Goal: Task Accomplishment & Management: Complete application form

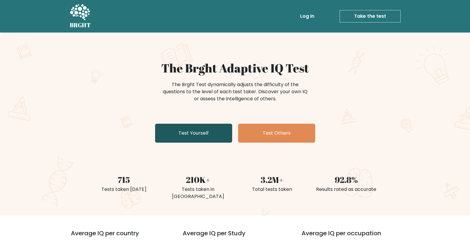
click at [185, 135] on link "Test Yourself" at bounding box center [193, 133] width 77 height 19
drag, startPoint x: 185, startPoint y: 135, endPoint x: 168, endPoint y: 121, distance: 22.5
click at [185, 135] on link "Test Yourself" at bounding box center [193, 133] width 77 height 19
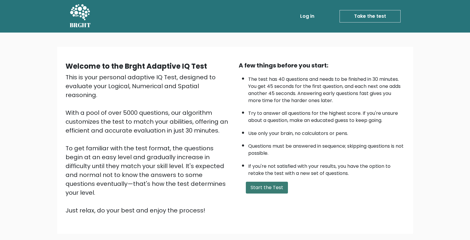
click at [266, 187] on button "Start the Test" at bounding box center [267, 188] width 42 height 12
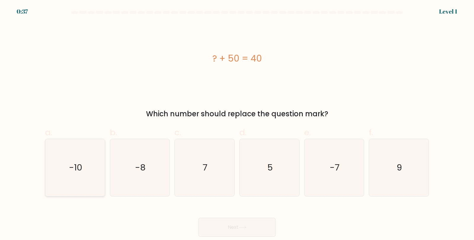
click at [86, 168] on icon "-10" at bounding box center [75, 167] width 57 height 57
click at [237, 124] on input "a. -10" at bounding box center [237, 122] width 0 height 4
radio input "true"
click at [235, 233] on button "Next" at bounding box center [237, 227] width 77 height 19
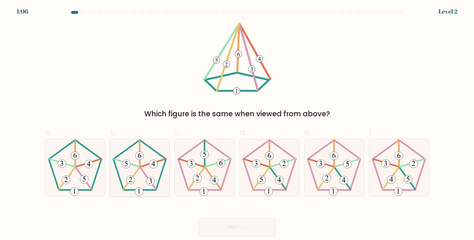
click at [136, 178] on icon at bounding box center [139, 167] width 57 height 57
click at [237, 124] on input "b." at bounding box center [237, 122] width 0 height 4
radio input "true"
click at [229, 227] on button "Next" at bounding box center [237, 227] width 77 height 19
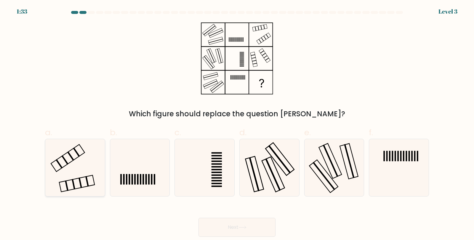
click at [81, 157] on icon at bounding box center [75, 167] width 57 height 57
click at [237, 124] on input "a." at bounding box center [237, 122] width 0 height 4
radio input "true"
click at [239, 228] on button "Next" at bounding box center [237, 227] width 77 height 19
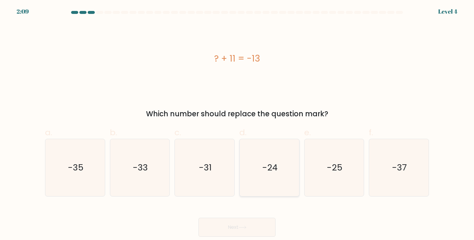
click at [277, 185] on icon "-24" at bounding box center [269, 167] width 57 height 57
click at [237, 124] on input "d. -24" at bounding box center [237, 122] width 0 height 4
radio input "true"
click at [254, 226] on button "Next" at bounding box center [237, 227] width 77 height 19
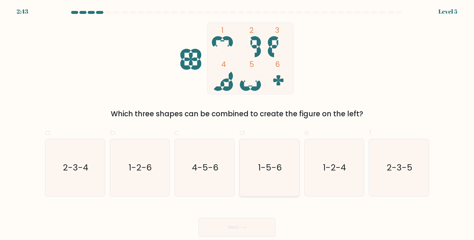
click at [272, 181] on icon "1-5-6" at bounding box center [269, 167] width 57 height 57
click at [237, 124] on input "d. 1-5-6" at bounding box center [237, 122] width 0 height 4
radio input "true"
click at [251, 228] on button "Next" at bounding box center [237, 227] width 77 height 19
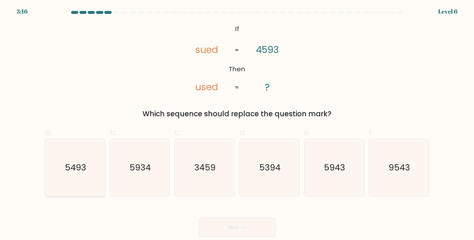
click at [74, 168] on text "5493" at bounding box center [75, 168] width 21 height 12
click at [237, 124] on input "a. 5493" at bounding box center [237, 122] width 0 height 4
radio input "true"
click at [232, 230] on button "Next" at bounding box center [237, 227] width 77 height 19
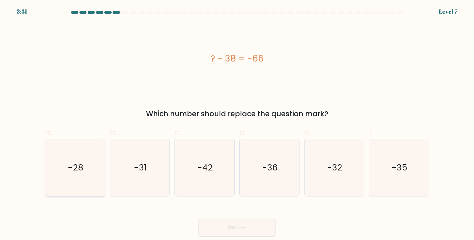
click at [62, 173] on icon "-28" at bounding box center [75, 167] width 57 height 57
click at [237, 124] on input "a. -28" at bounding box center [237, 122] width 0 height 4
radio input "true"
click at [237, 234] on button "Next" at bounding box center [237, 227] width 77 height 19
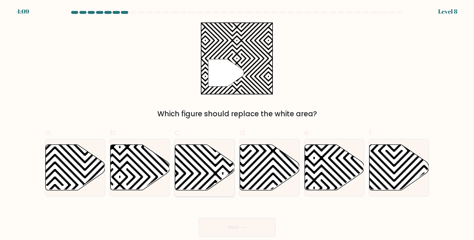
click at [223, 169] on icon at bounding box center [205, 168] width 60 height 46
click at [237, 124] on input "c." at bounding box center [237, 122] width 0 height 4
radio input "true"
click at [246, 228] on icon at bounding box center [242, 227] width 7 height 3
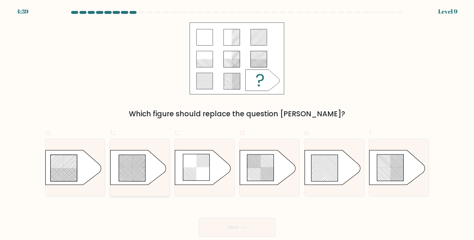
click at [130, 168] on icon at bounding box center [132, 168] width 27 height 27
click at [237, 124] on input "b." at bounding box center [237, 122] width 0 height 4
radio input "true"
click at [250, 222] on button "Next" at bounding box center [237, 227] width 77 height 19
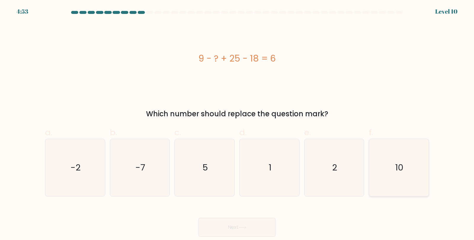
click at [412, 181] on icon "10" at bounding box center [399, 167] width 57 height 57
click at [237, 124] on input "f. 10" at bounding box center [237, 122] width 0 height 4
radio input "true"
click at [229, 227] on button "Next" at bounding box center [237, 227] width 77 height 19
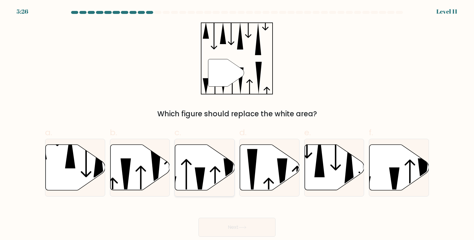
click at [203, 164] on icon at bounding box center [205, 168] width 60 height 46
click at [237, 124] on input "c." at bounding box center [237, 122] width 0 height 4
radio input "true"
click at [244, 221] on button "Next" at bounding box center [237, 227] width 77 height 19
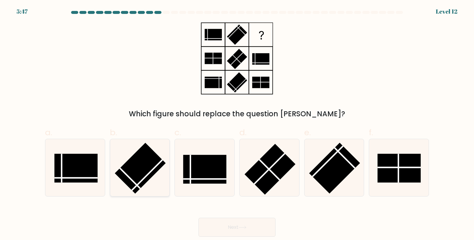
click at [138, 174] on rect at bounding box center [140, 168] width 51 height 51
click at [237, 124] on input "b." at bounding box center [237, 122] width 0 height 4
radio input "true"
click at [250, 225] on button "Next" at bounding box center [237, 227] width 77 height 19
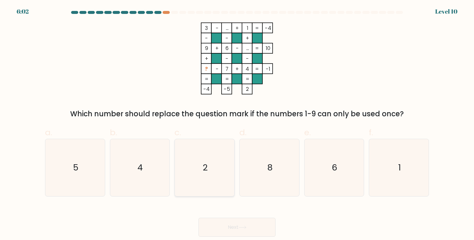
click at [216, 162] on icon "2" at bounding box center [204, 167] width 57 height 57
click at [237, 124] on input "c. 2" at bounding box center [237, 122] width 0 height 4
radio input "true"
click at [246, 229] on icon at bounding box center [243, 227] width 8 height 3
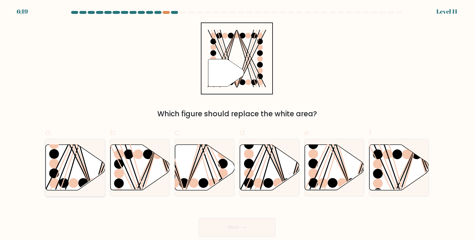
click at [82, 170] on line at bounding box center [69, 144] width 48 height 96
click at [237, 124] on input "a." at bounding box center [237, 122] width 0 height 4
radio input "true"
click at [249, 226] on button "Next" at bounding box center [237, 227] width 77 height 19
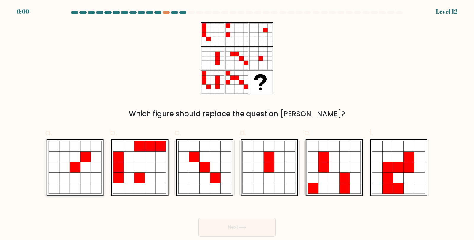
click at [87, 167] on icon at bounding box center [85, 167] width 11 height 11
click at [237, 124] on input "a." at bounding box center [237, 122] width 0 height 4
radio input "true"
click at [233, 224] on button "Next" at bounding box center [237, 227] width 77 height 19
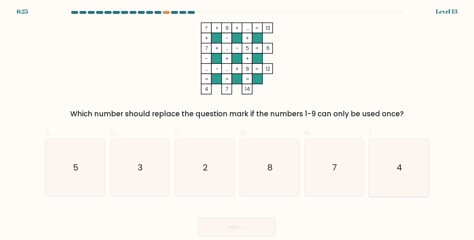
click at [419, 176] on icon "4" at bounding box center [399, 167] width 57 height 57
click at [237, 124] on input "f. 4" at bounding box center [237, 122] width 0 height 4
radio input "true"
click at [245, 226] on icon at bounding box center [243, 227] width 8 height 3
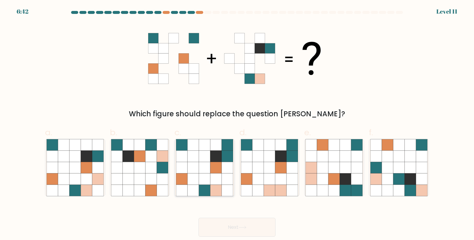
click at [214, 171] on icon at bounding box center [215, 167] width 11 height 11
click at [237, 124] on input "c." at bounding box center [237, 122] width 0 height 4
radio input "true"
click at [237, 228] on button "Next" at bounding box center [237, 227] width 77 height 19
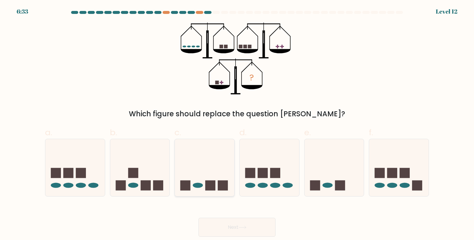
click at [194, 177] on icon at bounding box center [205, 167] width 60 height 49
click at [237, 124] on input "c." at bounding box center [237, 122] width 0 height 4
radio input "true"
click at [252, 231] on button "Next" at bounding box center [237, 227] width 77 height 19
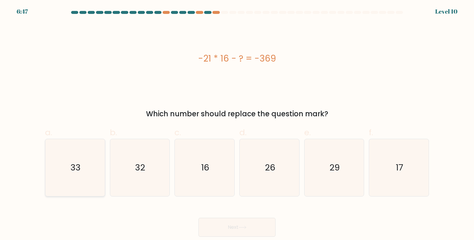
click at [93, 170] on icon "33" at bounding box center [75, 167] width 57 height 57
click at [237, 124] on input "a. 33" at bounding box center [237, 122] width 0 height 4
radio input "true"
click at [227, 219] on button "Next" at bounding box center [237, 227] width 77 height 19
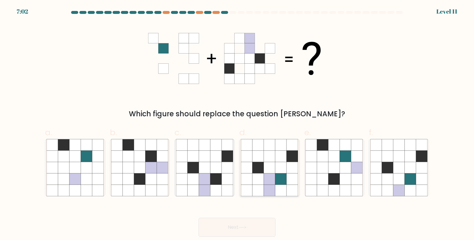
click at [277, 175] on icon at bounding box center [280, 178] width 11 height 11
click at [237, 124] on input "d." at bounding box center [237, 122] width 0 height 4
radio input "true"
click at [255, 226] on button "Next" at bounding box center [237, 227] width 77 height 19
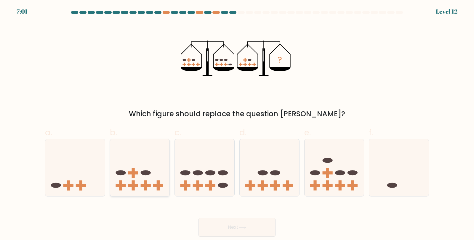
click at [132, 168] on icon at bounding box center [140, 167] width 60 height 49
click at [237, 124] on input "b." at bounding box center [237, 122] width 0 height 4
radio input "true"
click at [263, 179] on icon at bounding box center [270, 167] width 60 height 49
click at [237, 124] on input "d." at bounding box center [237, 122] width 0 height 4
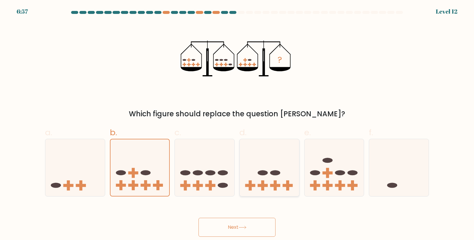
radio input "true"
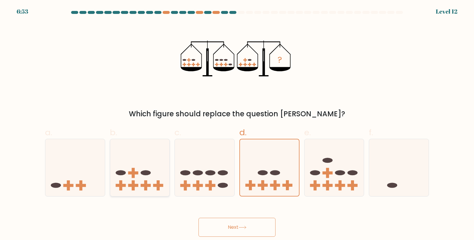
click at [133, 173] on rect at bounding box center [133, 173] width 10 height 3
click at [237, 124] on input "b." at bounding box center [237, 122] width 0 height 4
radio input "true"
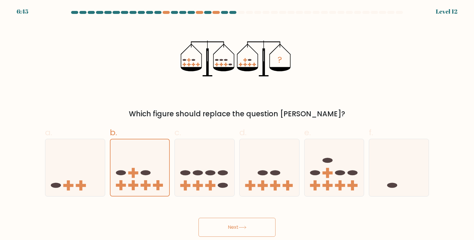
click at [253, 232] on button "Next" at bounding box center [237, 227] width 77 height 19
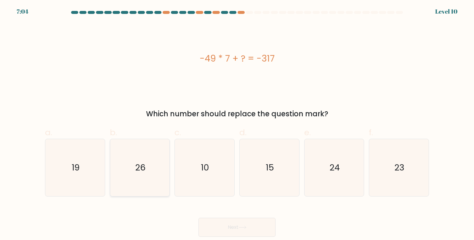
click at [145, 165] on text "26" at bounding box center [140, 168] width 10 height 12
click at [237, 124] on input "b. 26" at bounding box center [237, 122] width 0 height 4
radio input "true"
click at [228, 223] on button "Next" at bounding box center [237, 227] width 77 height 19
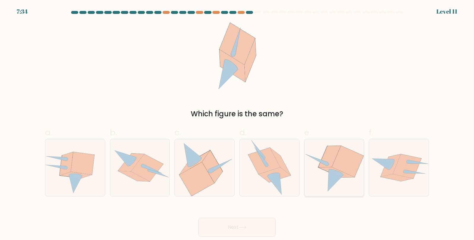
click at [338, 167] on icon at bounding box center [348, 161] width 32 height 31
click at [237, 124] on input "e." at bounding box center [237, 122] width 0 height 4
radio input "true"
click at [255, 228] on button "Next" at bounding box center [237, 227] width 77 height 19
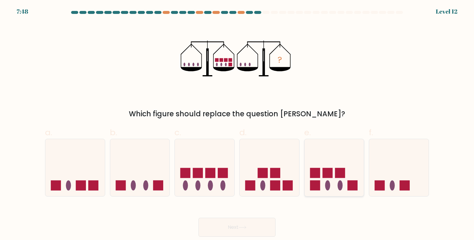
click at [320, 176] on icon at bounding box center [335, 167] width 60 height 49
click at [237, 124] on input "e." at bounding box center [237, 122] width 0 height 4
radio input "true"
click at [246, 227] on icon at bounding box center [243, 227] width 8 height 3
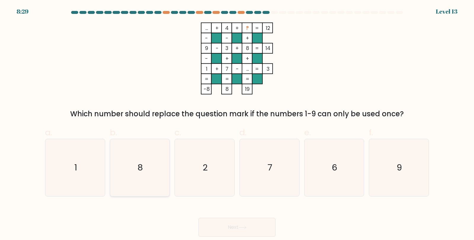
click at [134, 153] on icon "8" at bounding box center [139, 167] width 57 height 57
click at [237, 124] on input "b. 8" at bounding box center [237, 122] width 0 height 4
radio input "true"
click at [254, 231] on button "Next" at bounding box center [237, 227] width 77 height 19
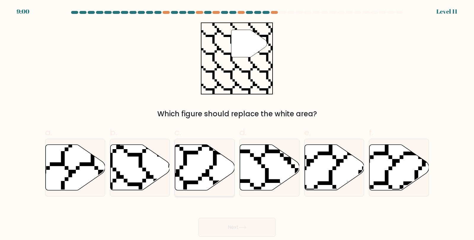
click at [208, 166] on icon at bounding box center [205, 168] width 60 height 46
click at [237, 124] on input "c." at bounding box center [237, 122] width 0 height 4
radio input "true"
click at [236, 231] on button "Next" at bounding box center [237, 227] width 77 height 19
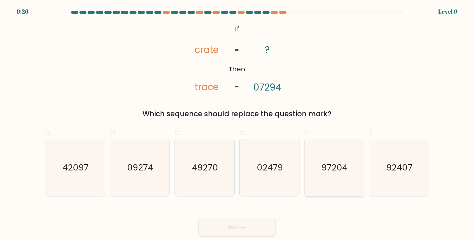
click at [347, 177] on icon "97204" at bounding box center [334, 167] width 57 height 57
click at [237, 124] on input "e. 97204" at bounding box center [237, 122] width 0 height 4
radio input "true"
click at [258, 231] on button "Next" at bounding box center [237, 227] width 77 height 19
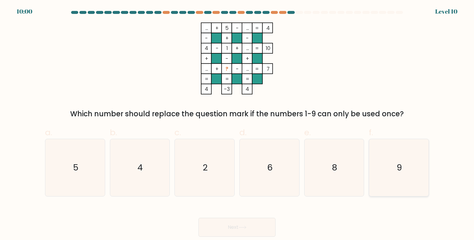
click at [424, 179] on icon "9" at bounding box center [399, 167] width 57 height 57
click at [237, 124] on input "f. 9" at bounding box center [237, 122] width 0 height 4
radio input "true"
click at [265, 236] on button "Next" at bounding box center [237, 227] width 77 height 19
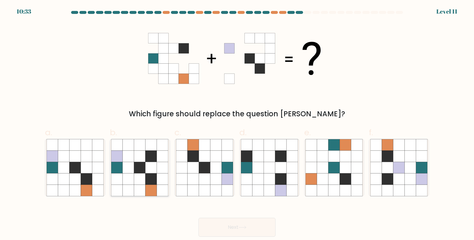
click at [149, 162] on icon at bounding box center [151, 167] width 11 height 11
click at [237, 124] on input "b." at bounding box center [237, 122] width 0 height 4
radio input "true"
click at [232, 230] on button "Next" at bounding box center [237, 227] width 77 height 19
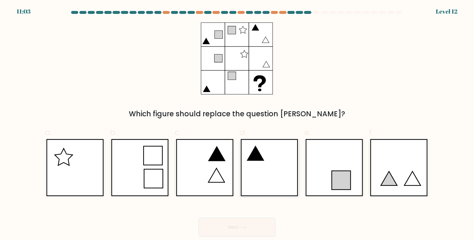
click at [269, 177] on icon at bounding box center [270, 167] width 58 height 57
click at [237, 124] on input "d." at bounding box center [237, 122] width 0 height 4
radio input "true"
click at [246, 229] on icon at bounding box center [242, 227] width 7 height 3
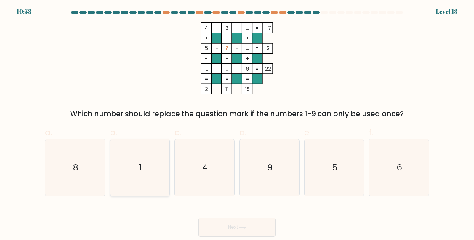
click at [157, 170] on icon "1" at bounding box center [139, 167] width 57 height 57
click at [237, 124] on input "b. 1" at bounding box center [237, 122] width 0 height 4
radio input "true"
click at [219, 223] on button "Next" at bounding box center [237, 227] width 77 height 19
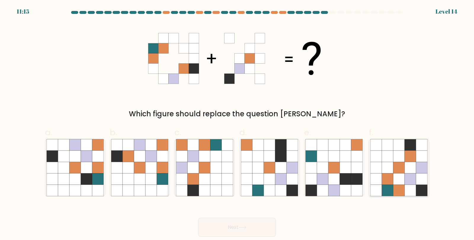
click at [399, 169] on icon at bounding box center [398, 167] width 11 height 11
click at [237, 124] on input "f." at bounding box center [237, 122] width 0 height 4
radio input "true"
click at [253, 228] on button "Next" at bounding box center [237, 227] width 77 height 19
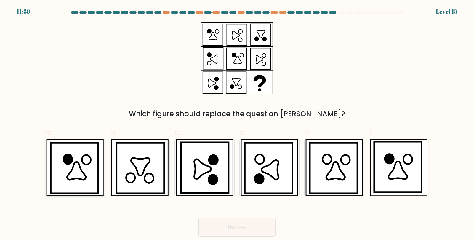
click at [94, 173] on icon at bounding box center [74, 168] width 47 height 51
click at [237, 124] on input "a." at bounding box center [237, 122] width 0 height 4
radio input "true"
click at [261, 228] on button "Next" at bounding box center [237, 227] width 77 height 19
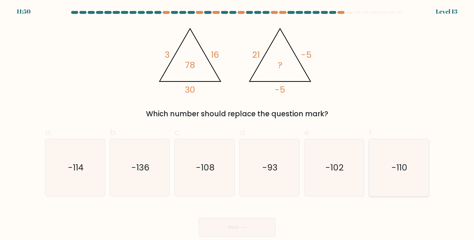
click at [404, 187] on icon "-110" at bounding box center [399, 167] width 57 height 57
click at [237, 124] on input "f. -110" at bounding box center [237, 122] width 0 height 4
radio input "true"
click at [231, 227] on button "Next" at bounding box center [237, 227] width 77 height 19
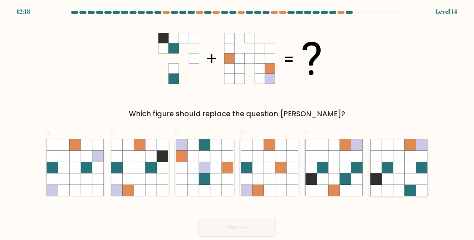
click at [397, 172] on icon at bounding box center [398, 167] width 11 height 11
click at [237, 124] on input "f." at bounding box center [237, 122] width 0 height 4
radio input "true"
click at [337, 181] on icon at bounding box center [334, 178] width 11 height 11
click at [237, 124] on input "e." at bounding box center [237, 122] width 0 height 4
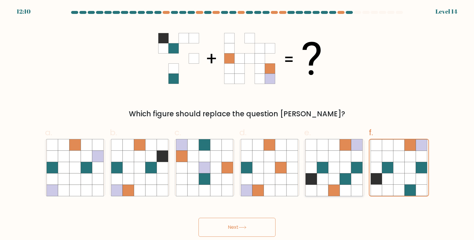
radio input "true"
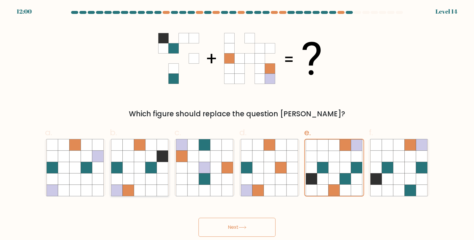
click at [137, 170] on icon at bounding box center [139, 167] width 11 height 11
click at [237, 124] on input "b." at bounding box center [237, 122] width 0 height 4
radio input "true"
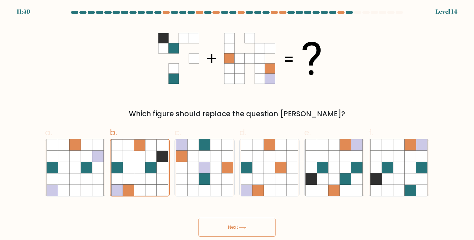
click at [243, 231] on button "Next" at bounding box center [237, 227] width 77 height 19
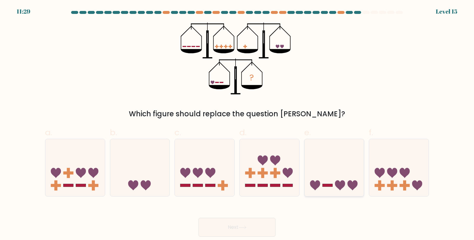
click at [327, 166] on icon at bounding box center [335, 167] width 60 height 49
click at [237, 124] on input "e." at bounding box center [237, 122] width 0 height 4
radio input "true"
click at [251, 228] on button "Next" at bounding box center [237, 227] width 77 height 19
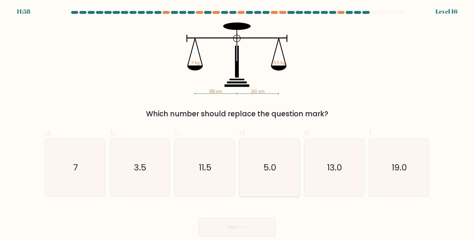
click at [253, 148] on icon "5.0" at bounding box center [269, 167] width 57 height 57
click at [237, 124] on input "d. 5.0" at bounding box center [237, 122] width 0 height 4
radio input "true"
click at [258, 226] on button "Next" at bounding box center [237, 227] width 77 height 19
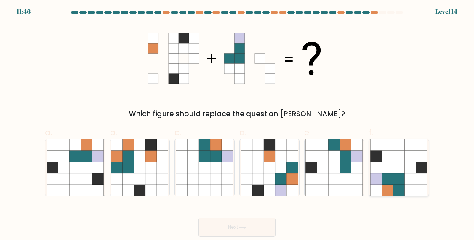
click at [416, 173] on icon at bounding box center [410, 167] width 11 height 11
click at [237, 124] on input "f." at bounding box center [237, 122] width 0 height 4
radio input "true"
click at [246, 227] on icon at bounding box center [243, 227] width 8 height 3
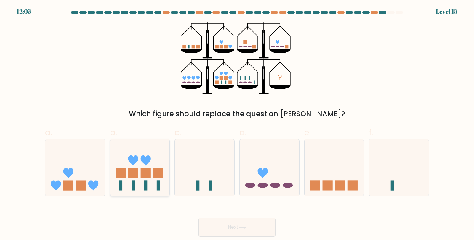
click at [119, 172] on rect at bounding box center [121, 173] width 10 height 10
click at [237, 124] on input "b." at bounding box center [237, 122] width 0 height 4
radio input "true"
click at [229, 228] on button "Next" at bounding box center [237, 227] width 77 height 19
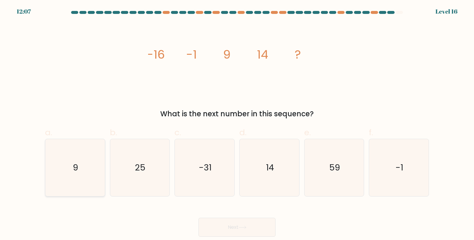
click at [85, 171] on icon "9" at bounding box center [75, 167] width 57 height 57
click at [237, 124] on input "a. 9" at bounding box center [237, 122] width 0 height 4
radio input "true"
click at [249, 231] on button "Next" at bounding box center [237, 227] width 77 height 19
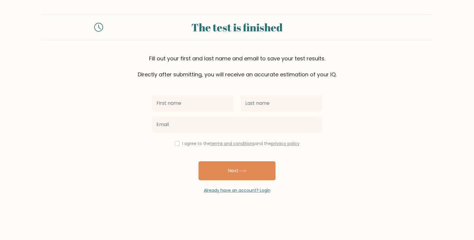
click at [191, 101] on input "text" at bounding box center [193, 103] width 82 height 17
type input "[PERSON_NAME] [PERSON_NAME]"
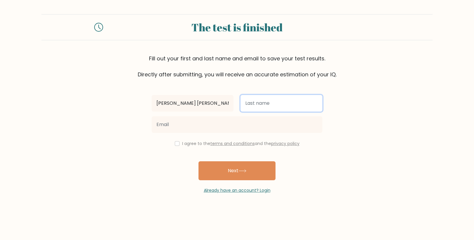
click at [276, 104] on input "text" at bounding box center [282, 103] width 82 height 17
type input "[PERSON_NAME]"
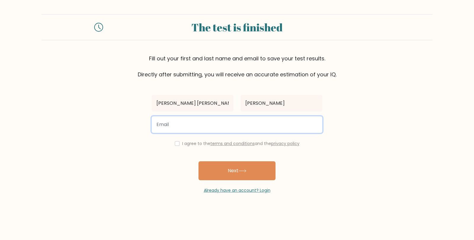
click at [213, 127] on input "email" at bounding box center [237, 125] width 171 height 17
type input "mjustines07@gmail.com"
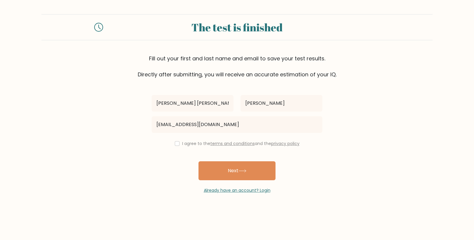
click at [147, 146] on form "The test is finished Fill out your first and last name and email to save your t…" at bounding box center [237, 104] width 474 height 180
click at [175, 142] on input "checkbox" at bounding box center [177, 143] width 5 height 5
checkbox input "true"
click at [250, 172] on button "Next" at bounding box center [237, 171] width 77 height 19
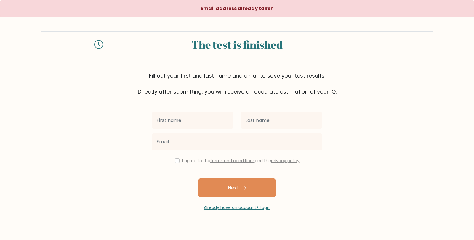
click at [196, 119] on input "text" at bounding box center [193, 120] width 82 height 17
type input "[PERSON_NAME] [PERSON_NAME]"
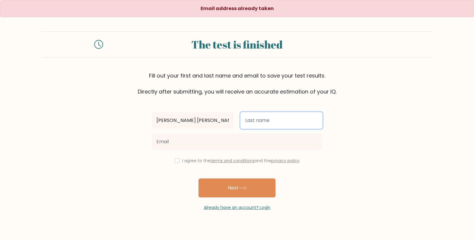
drag, startPoint x: 271, startPoint y: 124, endPoint x: 271, endPoint y: 119, distance: 4.4
click at [271, 119] on input "text" at bounding box center [282, 120] width 82 height 17
type input "[PERSON_NAME]"
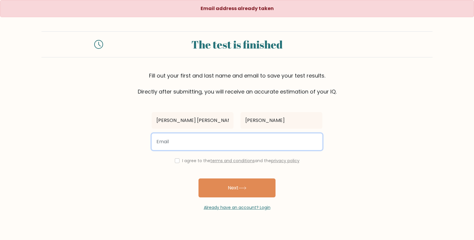
click at [222, 141] on input "email" at bounding box center [237, 142] width 171 height 17
type input "m.marko"
type input "tsi.ipcmako@gmail.com"
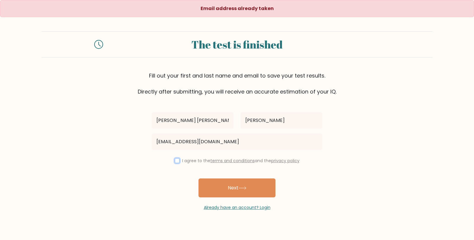
click at [175, 162] on input "checkbox" at bounding box center [177, 161] width 5 height 5
checkbox input "true"
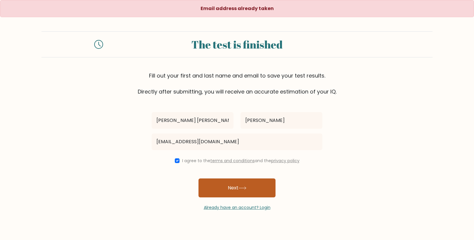
click at [218, 186] on button "Next" at bounding box center [237, 188] width 77 height 19
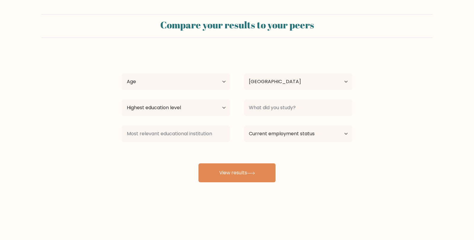
select select "PH"
click at [179, 85] on select "Age Under [DEMOGRAPHIC_DATA] [DEMOGRAPHIC_DATA] [DEMOGRAPHIC_DATA] [DEMOGRAPHIC…" at bounding box center [176, 82] width 108 height 17
select select "25_34"
click at [122, 74] on select "Age Under [DEMOGRAPHIC_DATA] [DEMOGRAPHIC_DATA] [DEMOGRAPHIC_DATA] [DEMOGRAPHIC…" at bounding box center [176, 82] width 108 height 17
click at [281, 85] on select "Country Afghanistan Albania Algeria American Samoa Andorra Angola Anguilla Anta…" at bounding box center [298, 82] width 108 height 17
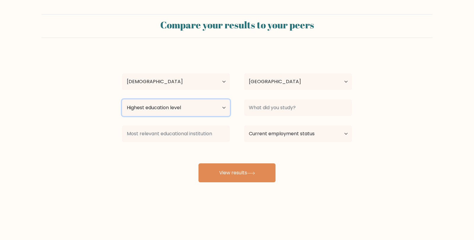
click at [196, 103] on select "Highest education level No schooling Primary Lower Secondary Upper Secondary Oc…" at bounding box center [176, 108] width 108 height 17
select select "upper_secondary"
click at [122, 100] on select "Highest education level No schooling Primary Lower Secondary Upper Secondary Oc…" at bounding box center [176, 108] width 108 height 17
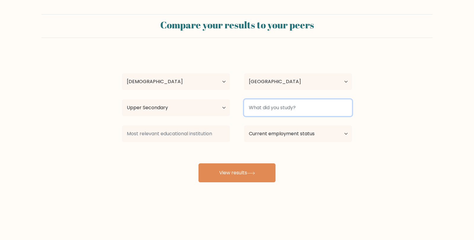
click at [299, 110] on input at bounding box center [298, 108] width 108 height 17
click at [265, 109] on input at bounding box center [298, 108] width 108 height 17
type input "NA"
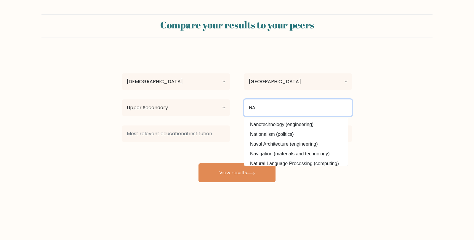
click at [265, 109] on input "NA" at bounding box center [298, 108] width 108 height 17
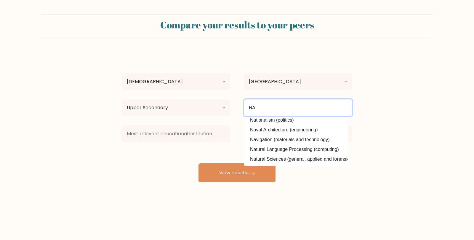
click at [285, 103] on input "NA" at bounding box center [298, 108] width 108 height 17
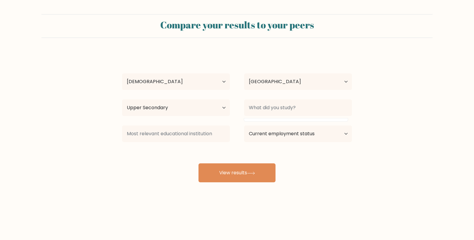
click at [378, 99] on form "Compare your results to your peers Mark Justine Santos Age Under 18 years old 1…" at bounding box center [237, 98] width 474 height 168
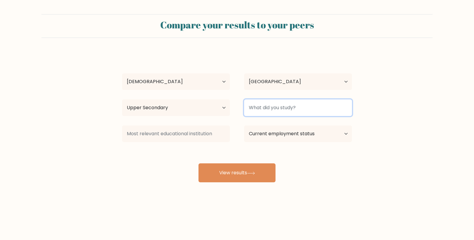
click at [310, 106] on input at bounding box center [298, 108] width 108 height 17
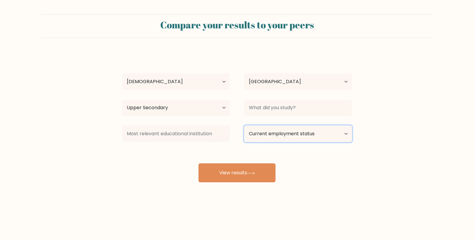
click at [272, 133] on select "Current employment status Employed Student Retired Other / prefer not to answer" at bounding box center [298, 134] width 108 height 17
click at [276, 138] on select "Current employment status Employed Student Retired Other / prefer not to answer" at bounding box center [298, 134] width 108 height 17
select select "other"
click at [244, 126] on select "Current employment status Employed Student Retired Other / prefer not to answer" at bounding box center [298, 134] width 108 height 17
click at [274, 137] on select "Current employment status Employed Student Retired Other / prefer not to answer" at bounding box center [298, 134] width 108 height 17
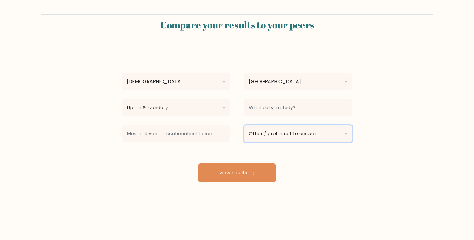
click at [244, 126] on select "Current employment status Employed Student Retired Other / prefer not to answer" at bounding box center [298, 134] width 108 height 17
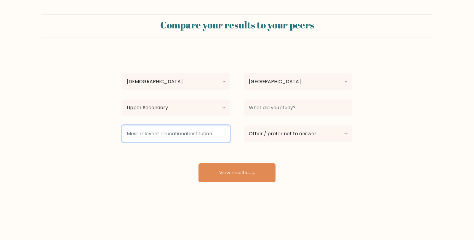
click at [193, 138] on input at bounding box center [176, 134] width 108 height 17
click at [184, 135] on input at bounding box center [176, 134] width 108 height 17
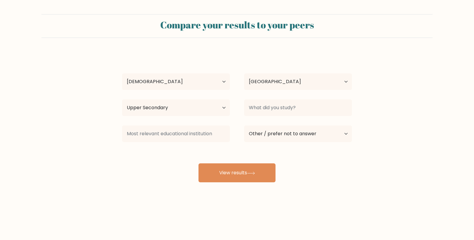
click at [150, 156] on div "Mark Justine Santos Age Under 18 years old 18-24 years old 25-34 years old 35-4…" at bounding box center [237, 117] width 237 height 130
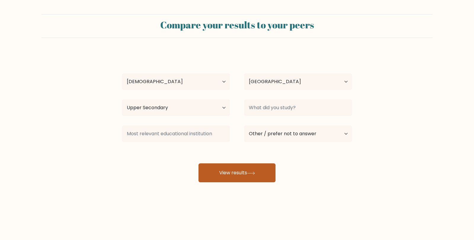
click at [212, 177] on button "View results" at bounding box center [237, 173] width 77 height 19
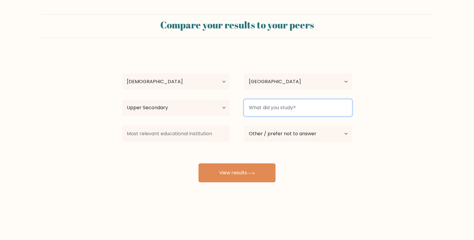
click at [293, 105] on input at bounding box center [298, 108] width 108 height 17
type input "na"
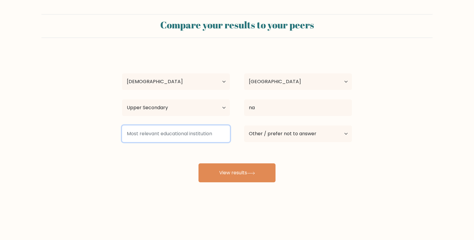
click at [189, 136] on input at bounding box center [176, 134] width 108 height 17
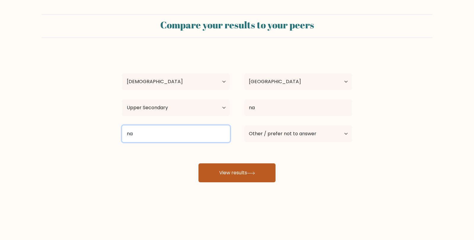
type input "na"
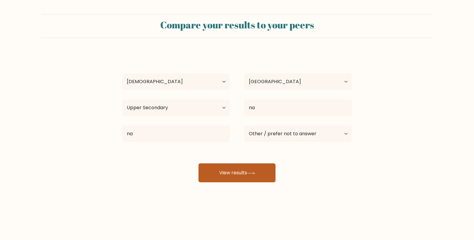
click at [222, 171] on div "Mark Justine Santos Age Under 18 years old 18-24 years old 25-34 years old 35-4…" at bounding box center [237, 117] width 237 height 130
click at [236, 180] on button "View results" at bounding box center [237, 173] width 77 height 19
